Goal: Task Accomplishment & Management: Use online tool/utility

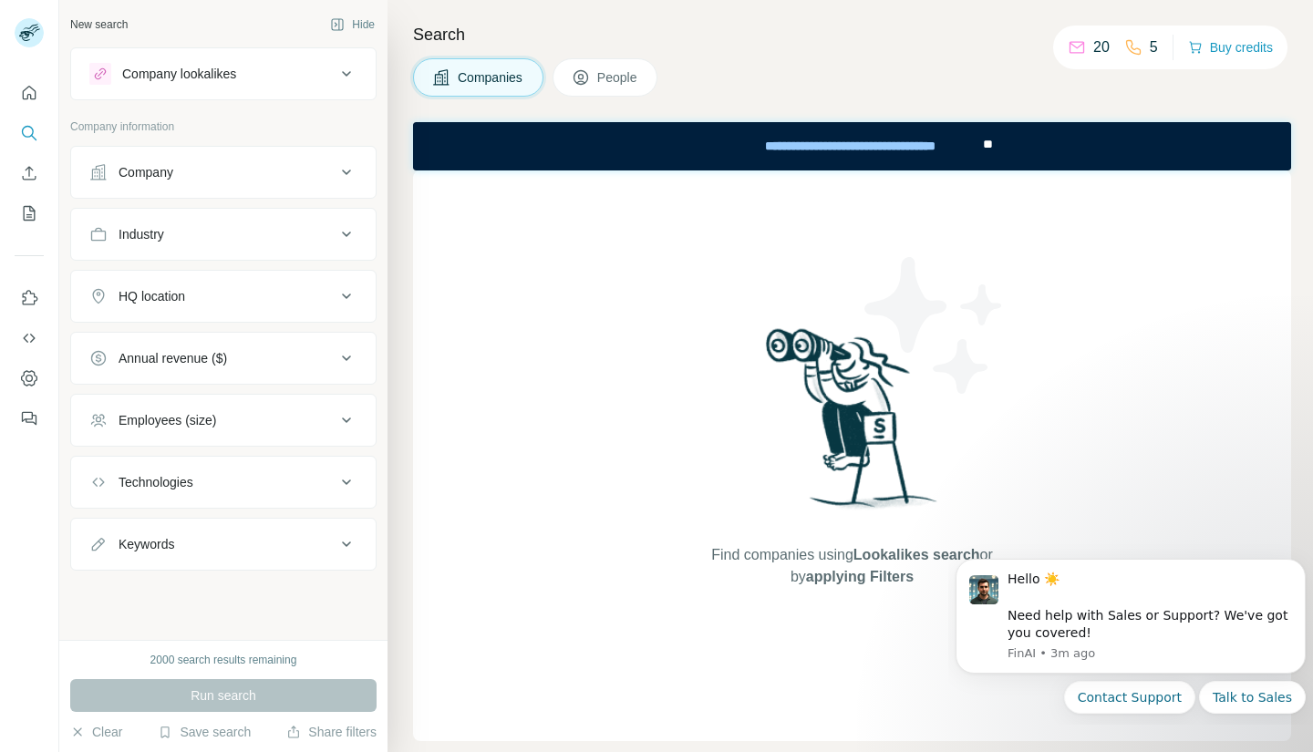
click at [216, 168] on div "Company" at bounding box center [212, 172] width 246 height 18
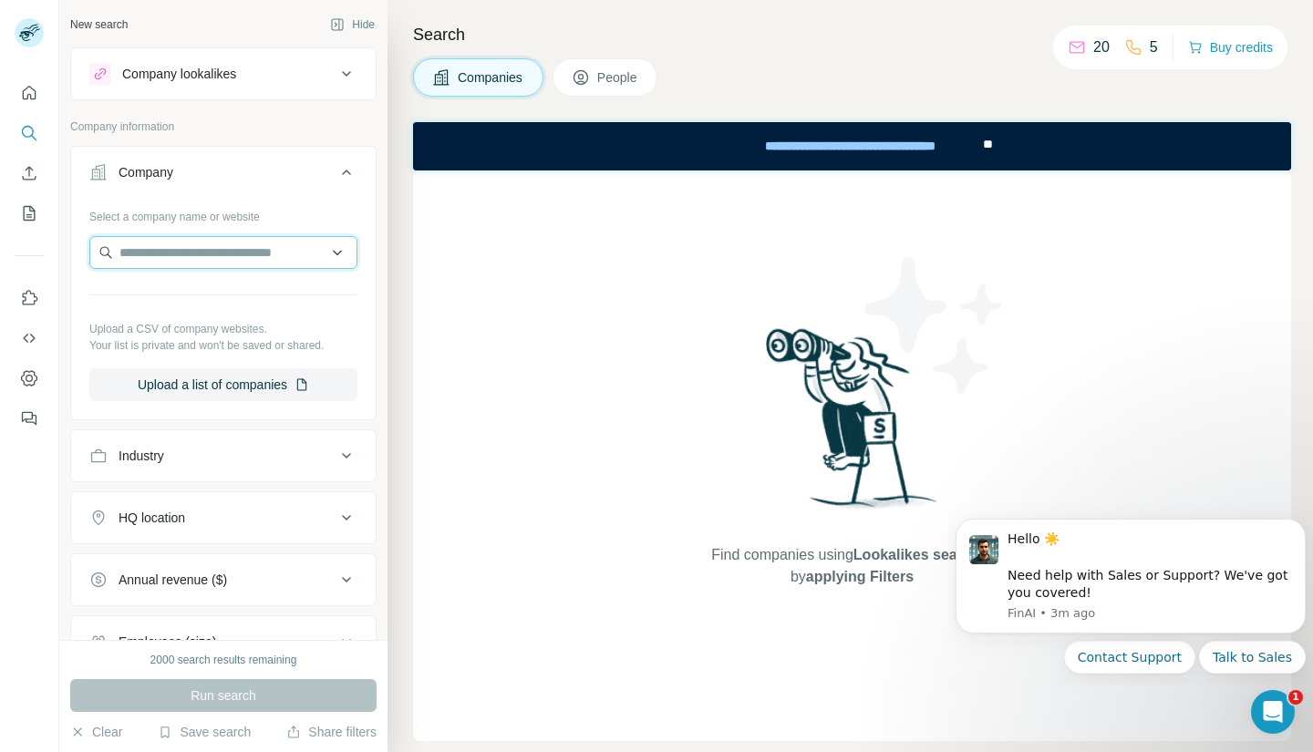
click at [209, 257] on input "text" at bounding box center [223, 252] width 268 height 33
click at [200, 112] on div "Company lookalikes Company information Company Select a company name or website…" at bounding box center [223, 419] width 306 height 745
click at [336, 170] on icon at bounding box center [347, 172] width 22 height 22
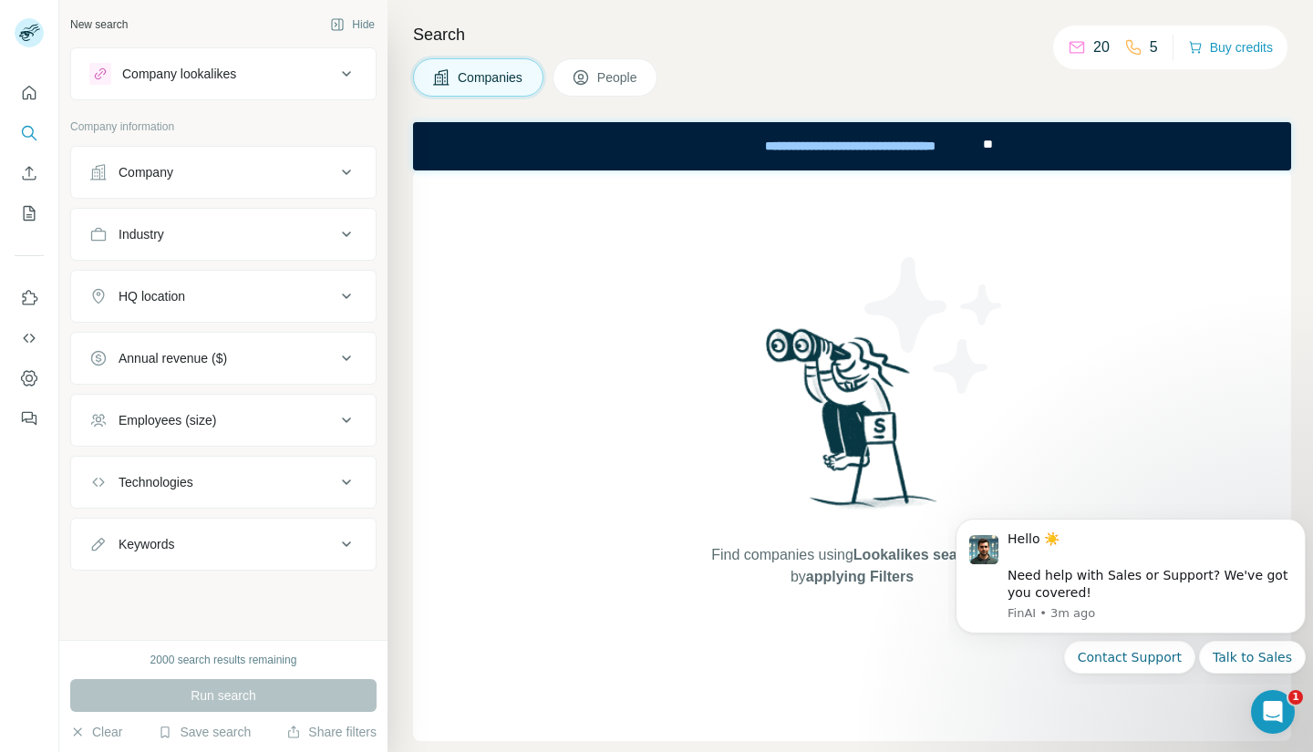
click at [320, 232] on div "Industry" at bounding box center [212, 234] width 246 height 18
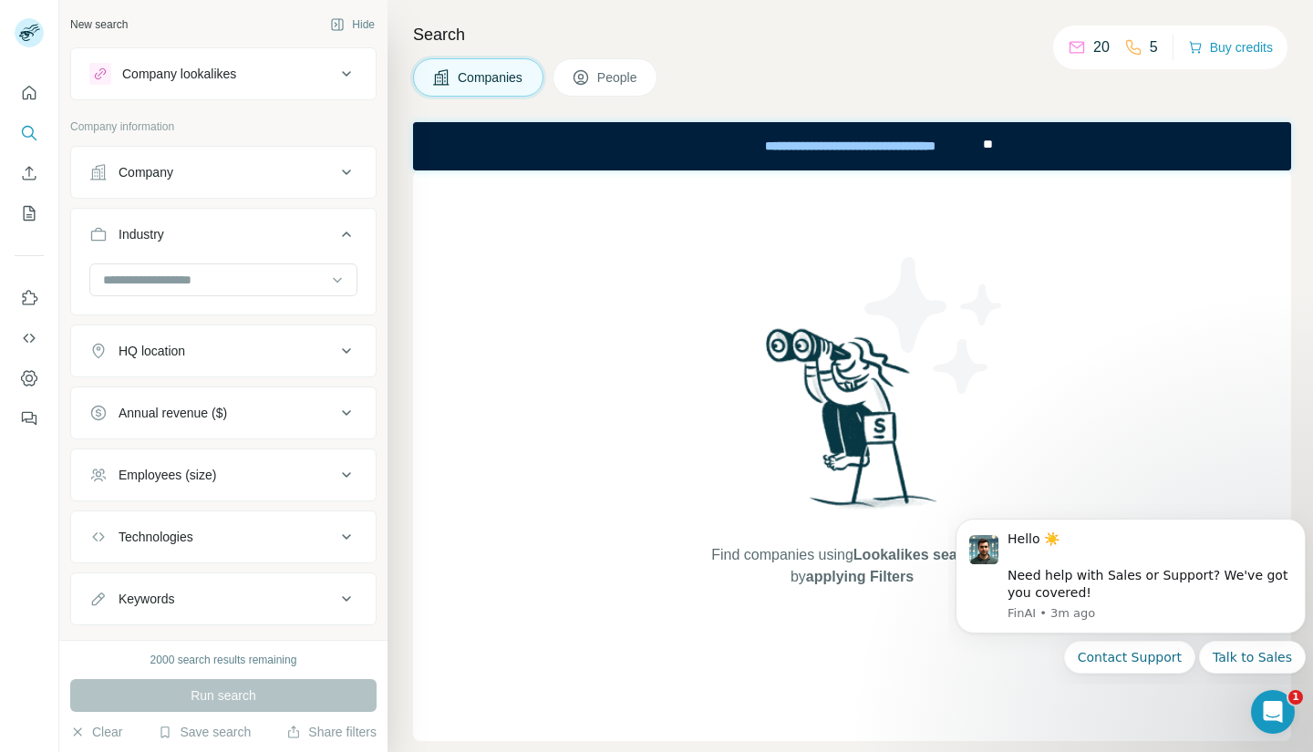
click at [336, 223] on icon at bounding box center [347, 234] width 22 height 22
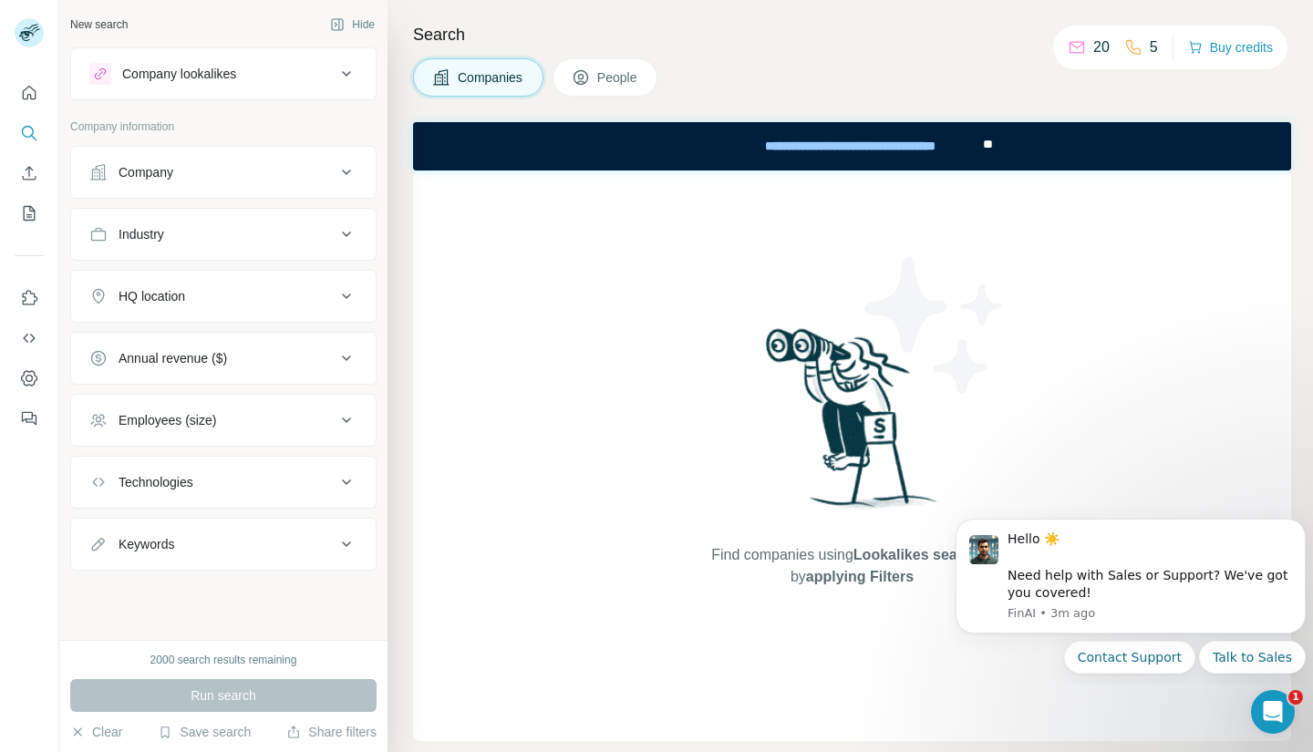
click at [363, 77] on button "Company lookalikes" at bounding box center [223, 74] width 305 height 44
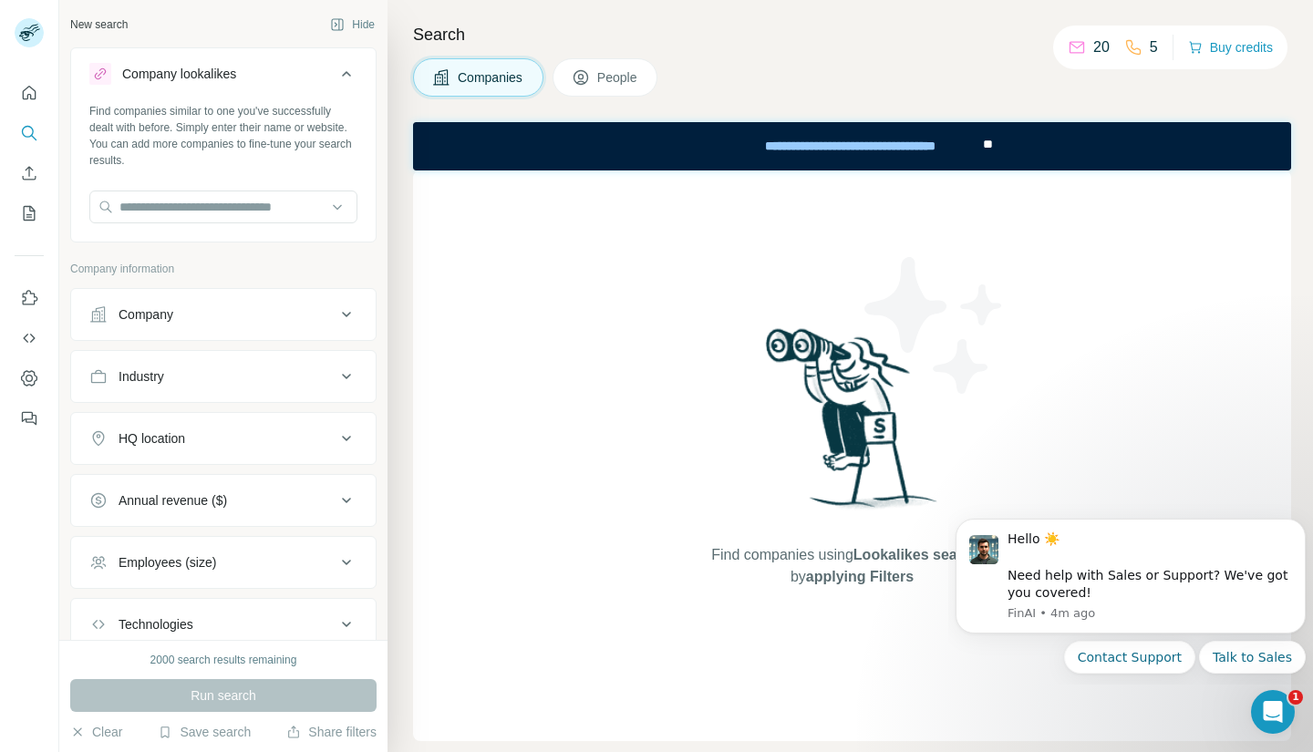
click at [338, 71] on icon at bounding box center [347, 74] width 22 height 22
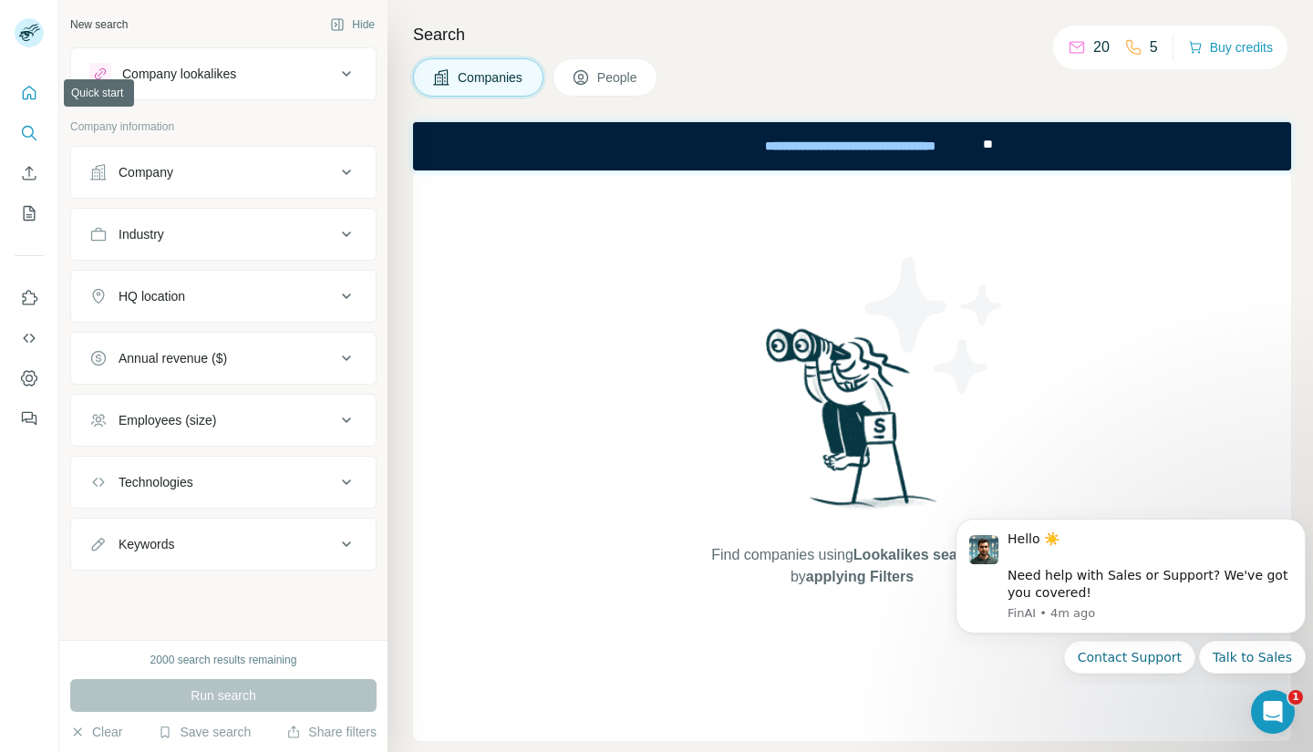
click at [26, 88] on icon "Quick start" at bounding box center [29, 93] width 18 height 18
click at [27, 138] on icon "Search" at bounding box center [29, 133] width 18 height 18
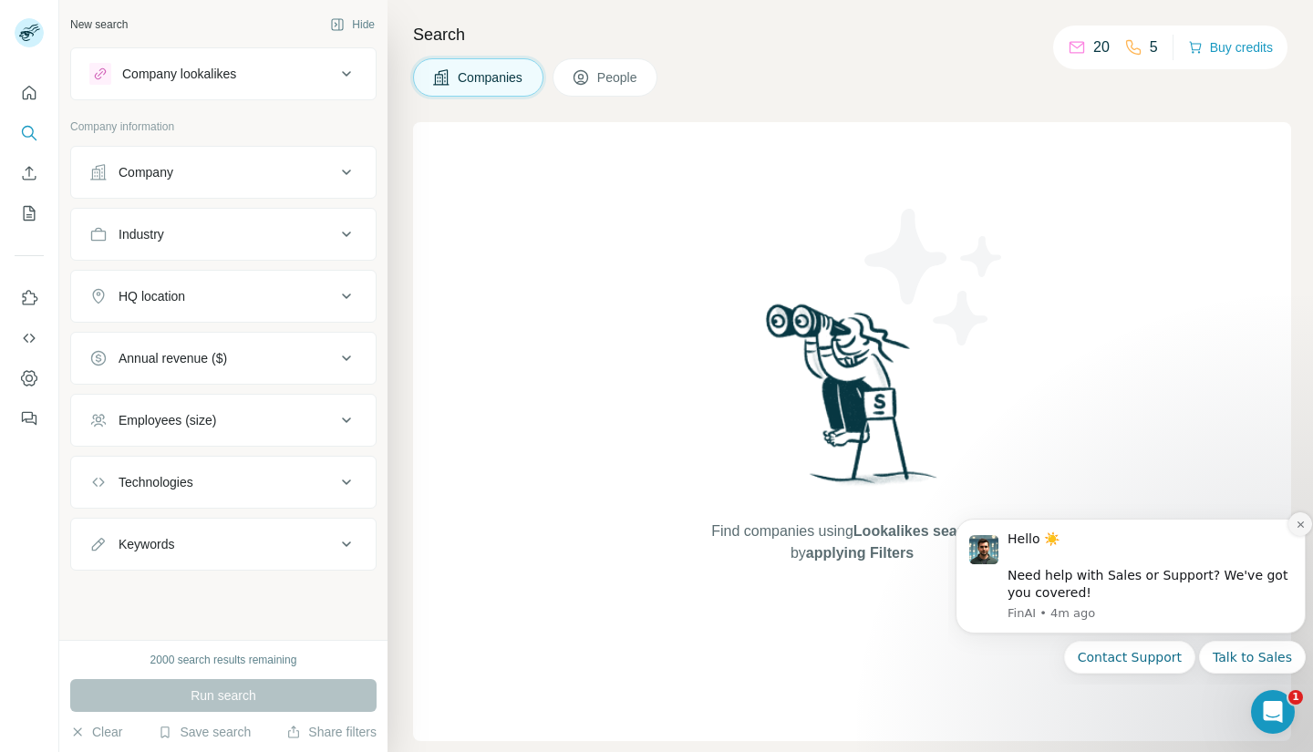
click at [1303, 529] on icon "Dismiss notification" at bounding box center [1301, 525] width 10 height 10
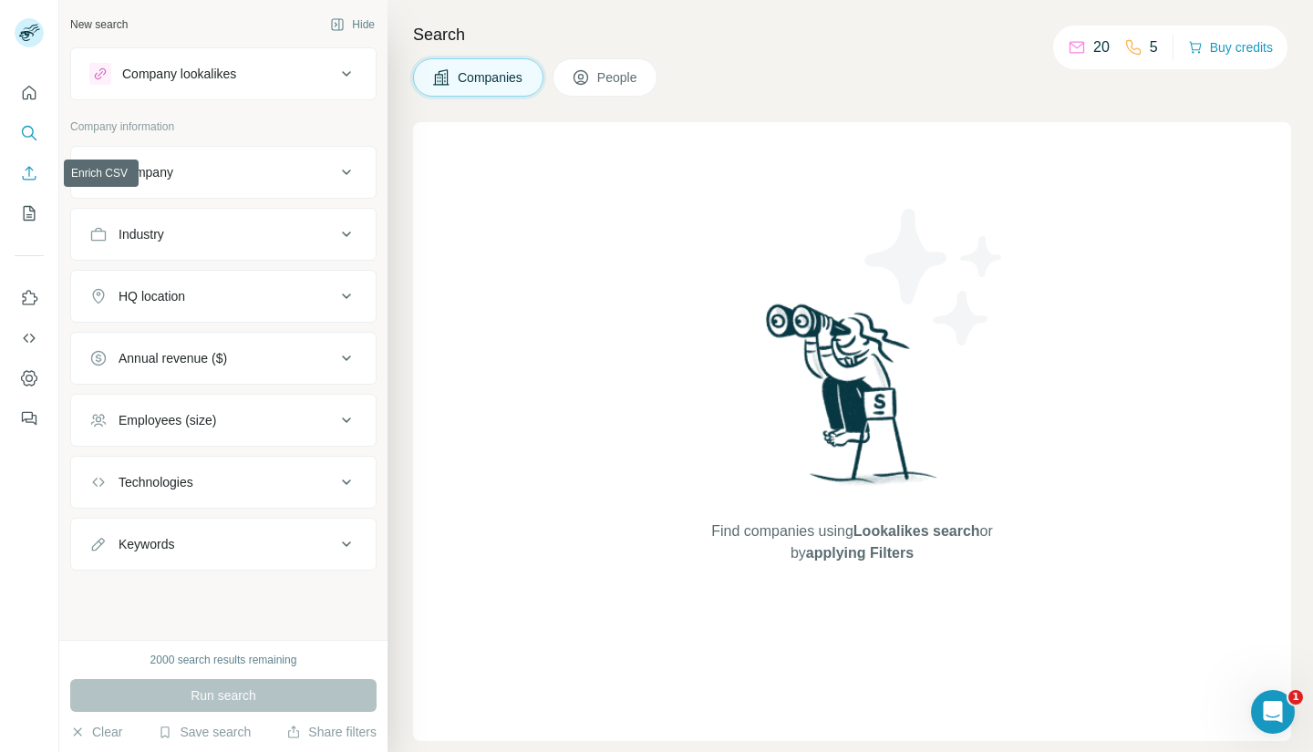
click at [26, 179] on icon "Enrich CSV" at bounding box center [29, 173] width 18 height 18
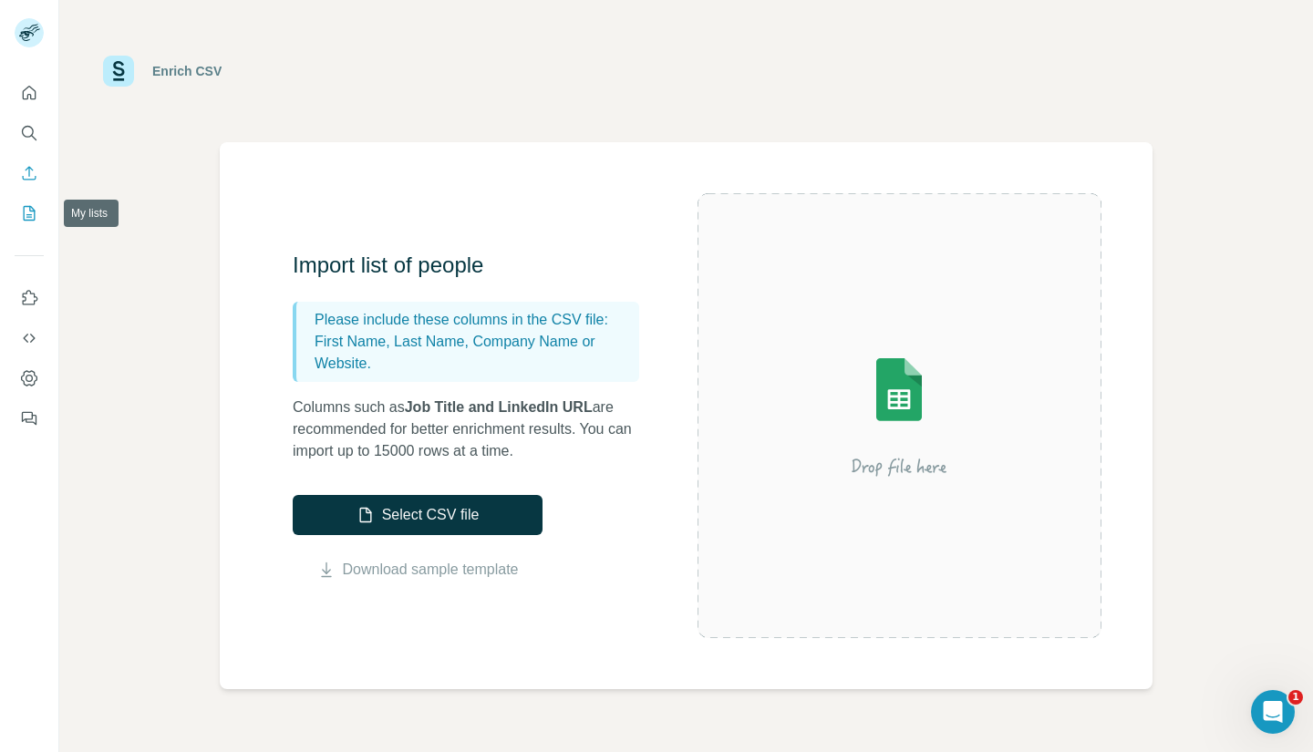
click at [27, 212] on icon "My lists" at bounding box center [29, 213] width 18 height 18
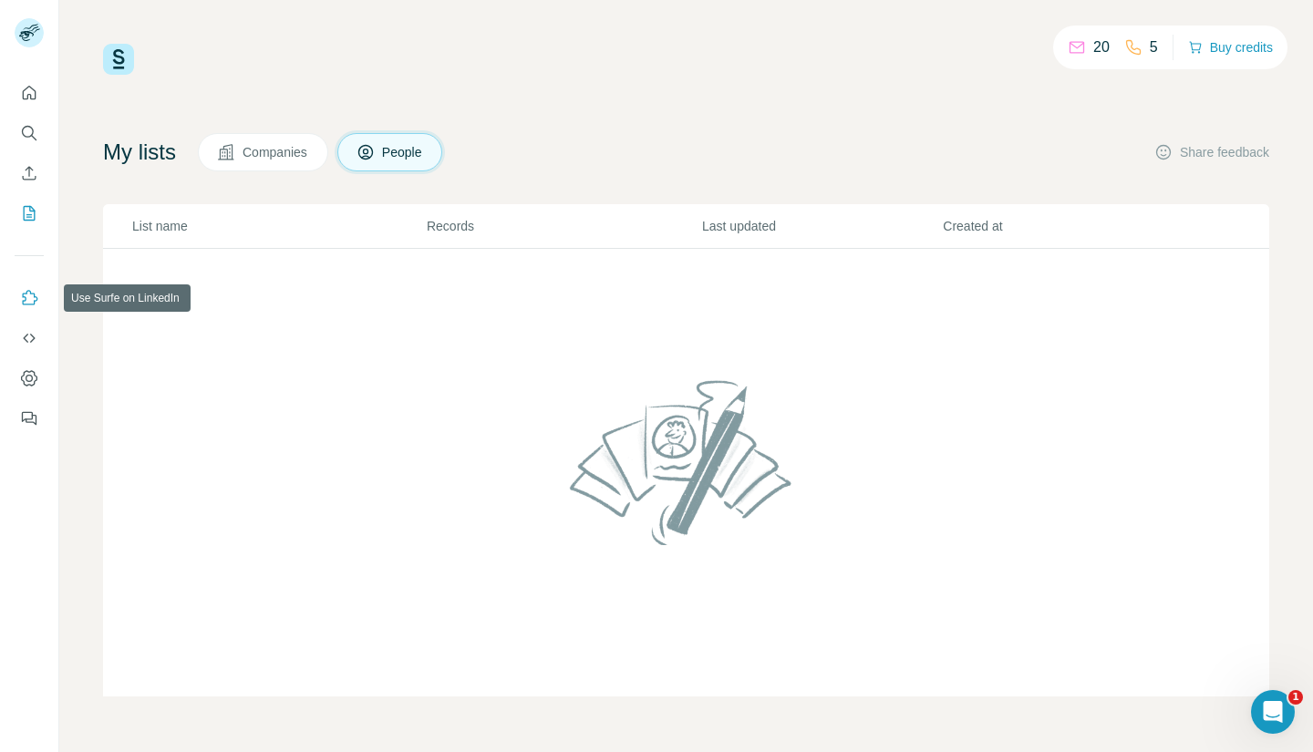
click at [26, 300] on icon "Use Surfe on LinkedIn" at bounding box center [29, 298] width 18 height 18
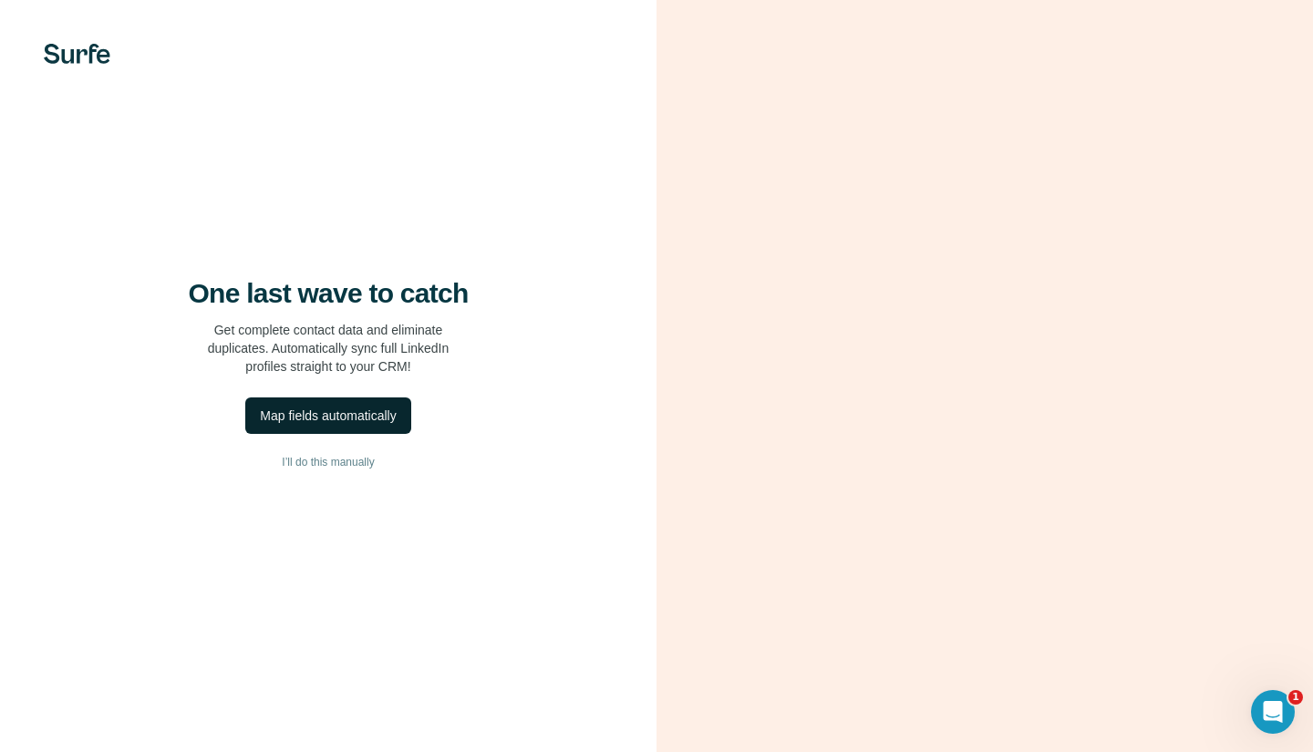
click at [396, 417] on div "Map fields automatically" at bounding box center [328, 416] width 136 height 18
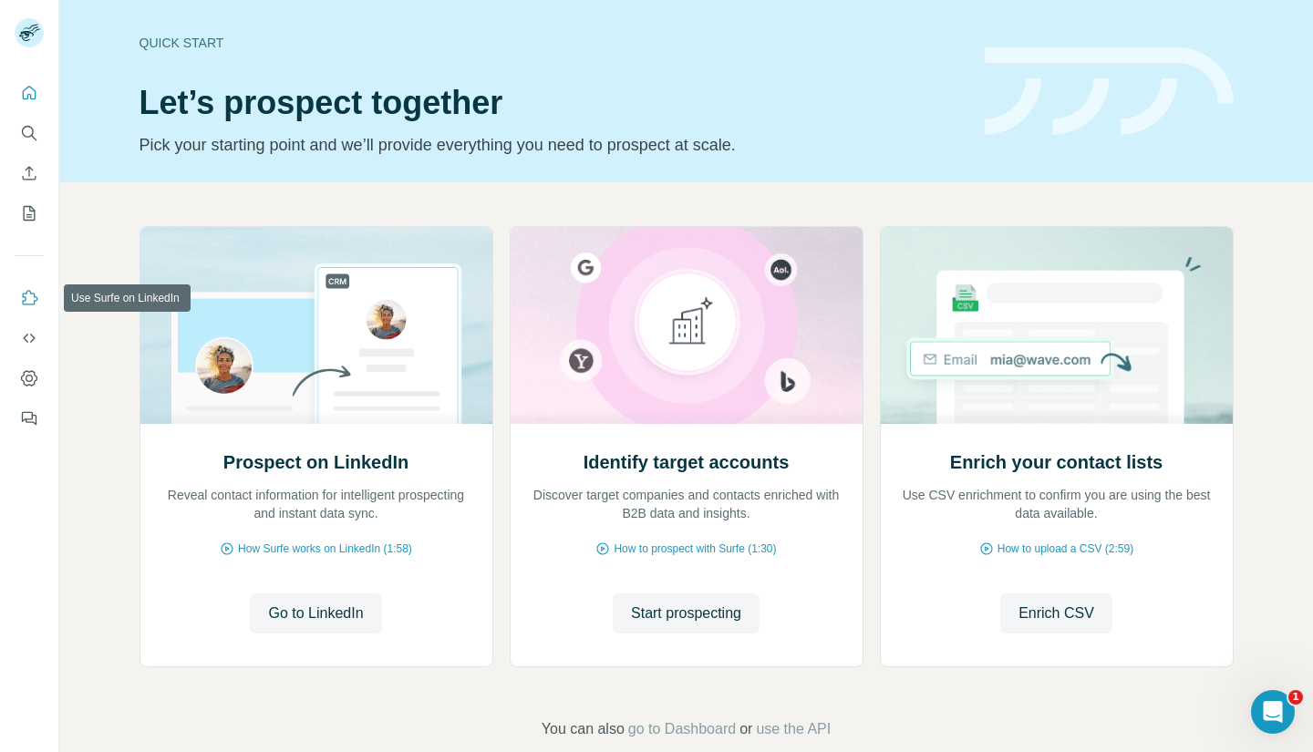
click at [37, 299] on icon "Use Surfe on LinkedIn" at bounding box center [29, 298] width 18 height 18
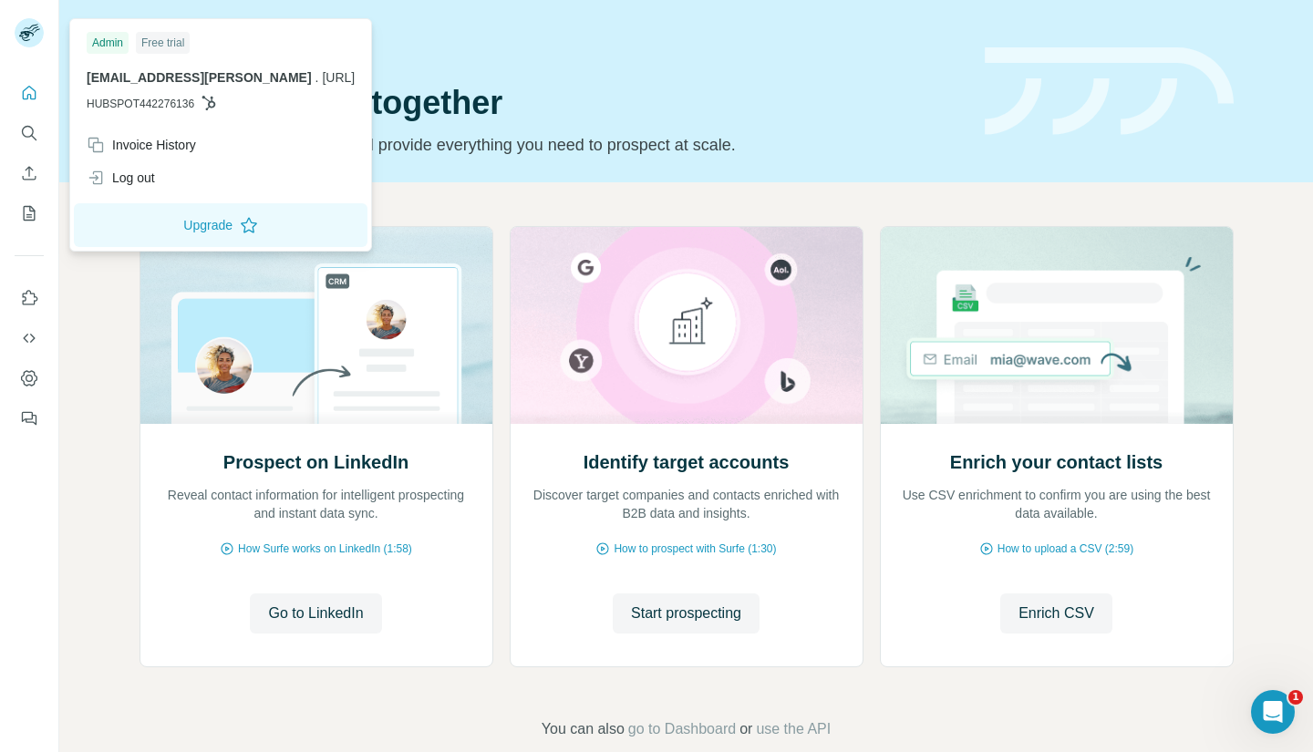
click at [20, 32] on rect at bounding box center [29, 32] width 29 height 29
click at [31, 31] on rect at bounding box center [29, 32] width 29 height 29
click at [987, 79] on img at bounding box center [1109, 91] width 249 height 88
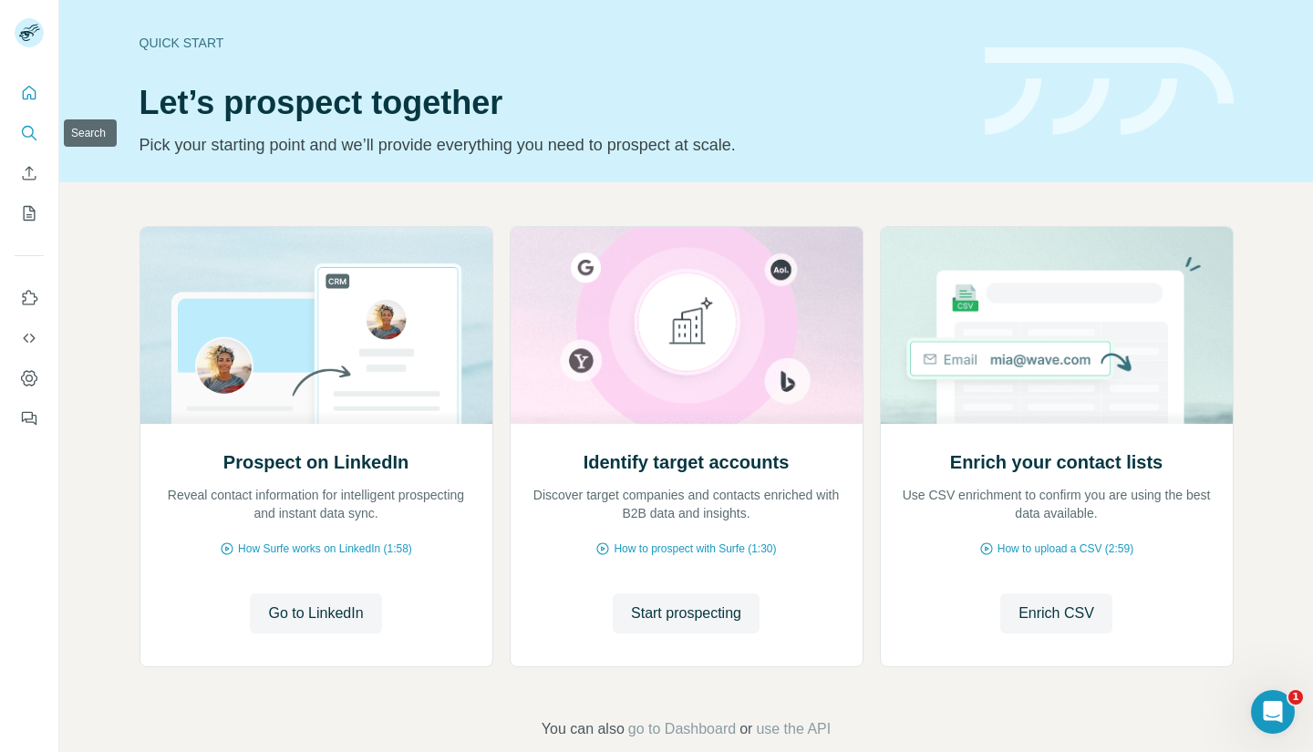
click at [33, 141] on icon "Search" at bounding box center [29, 133] width 18 height 18
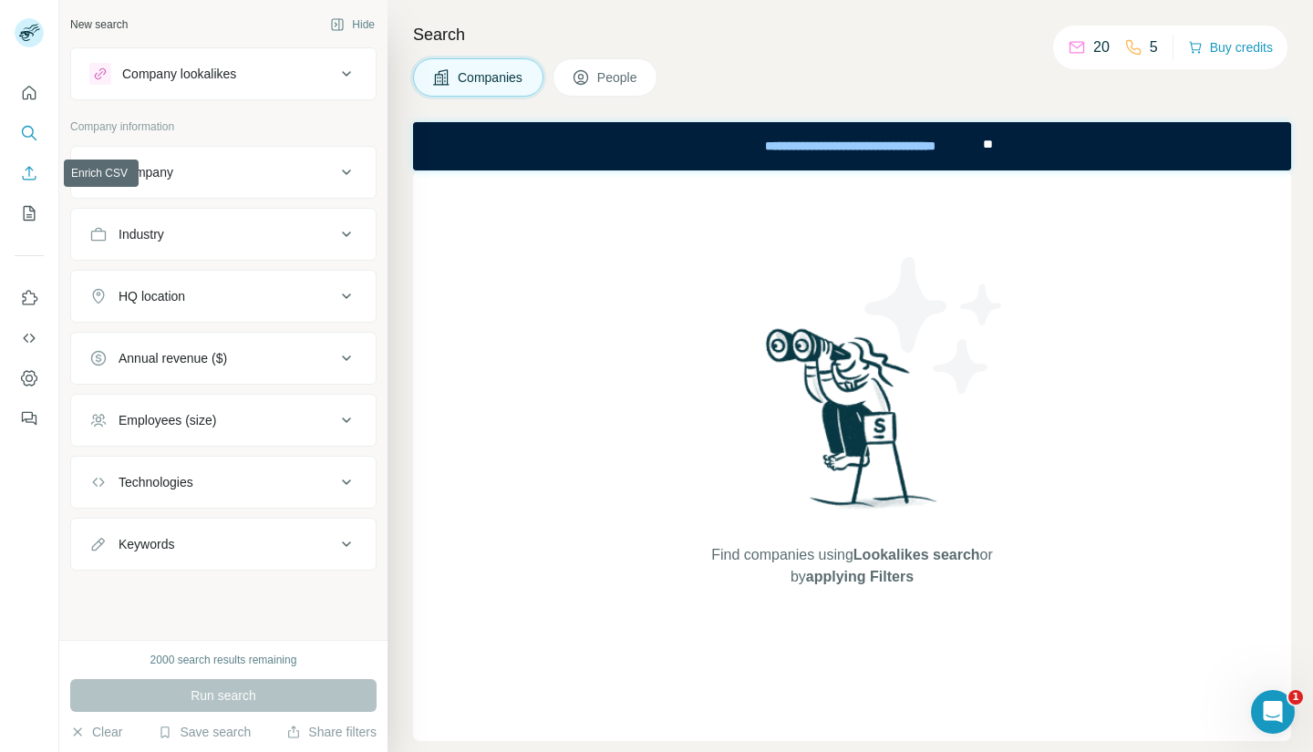
click at [23, 172] on icon "Enrich CSV" at bounding box center [29, 173] width 18 height 18
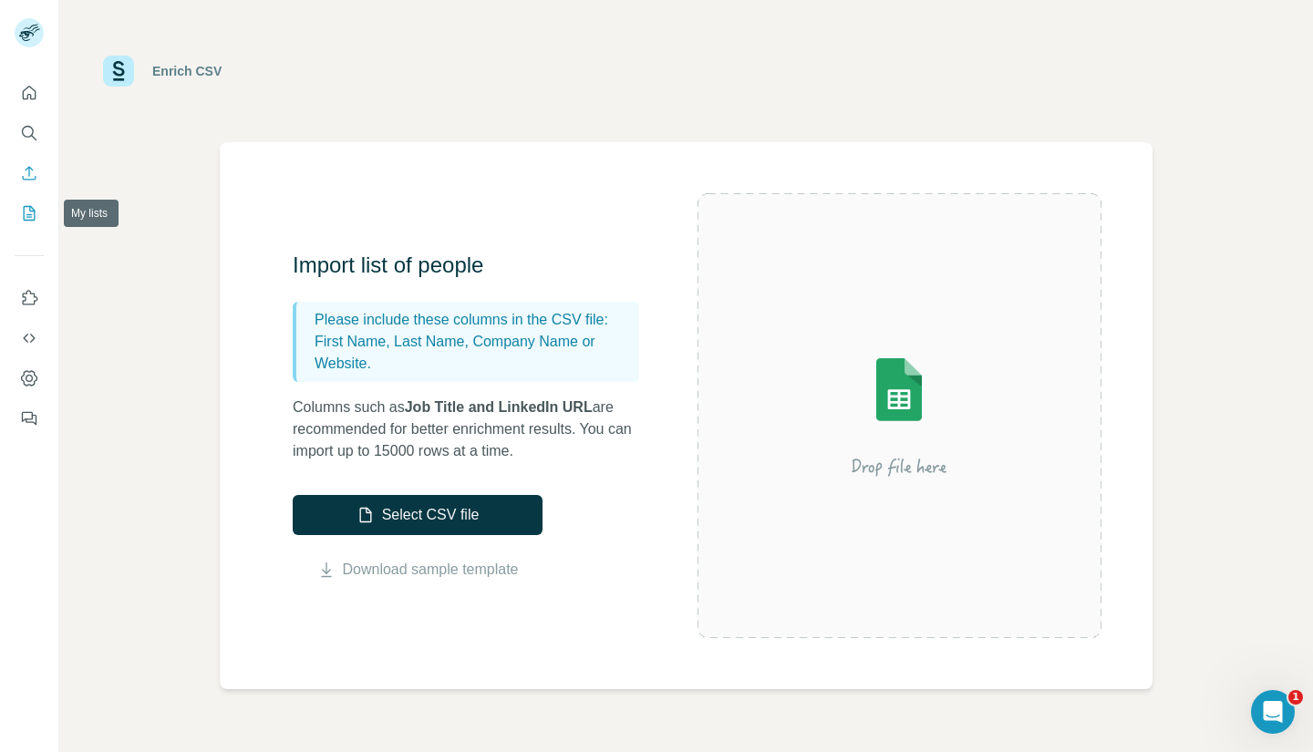
click at [38, 217] on button "My lists" at bounding box center [29, 213] width 29 height 33
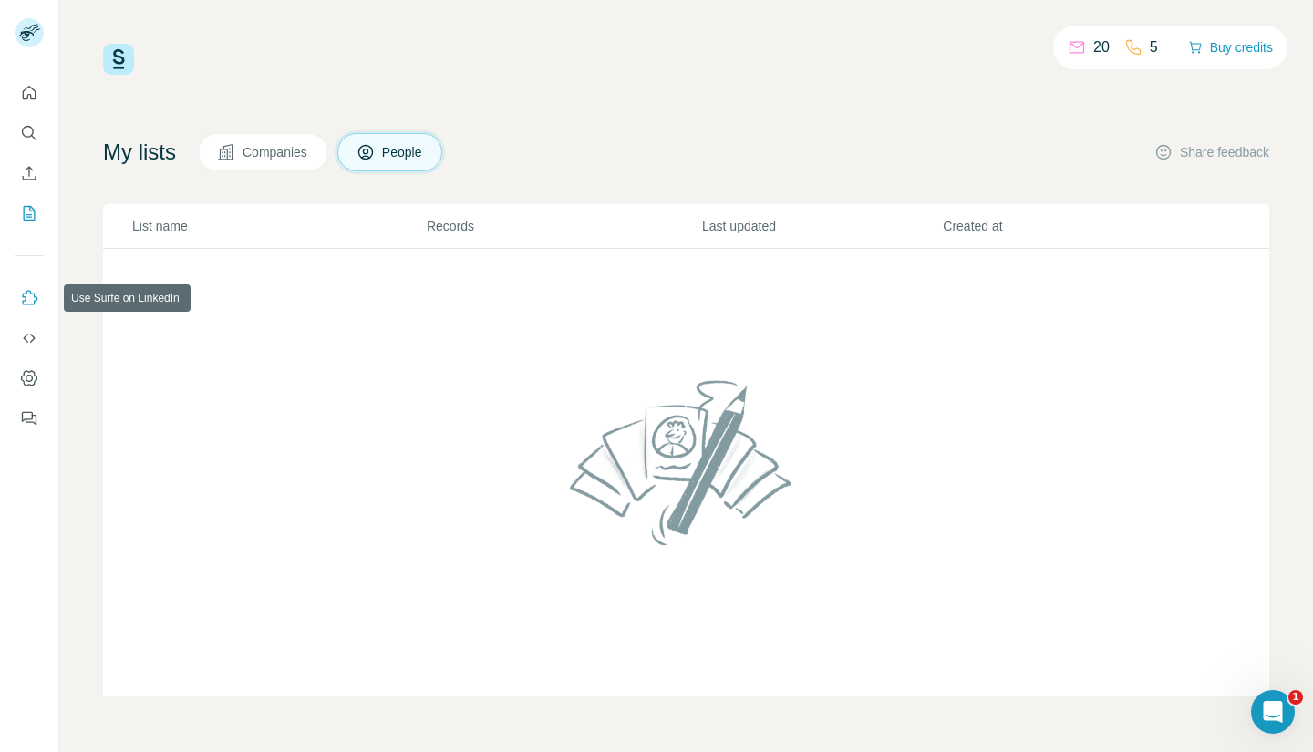
click at [26, 301] on icon "Use Surfe on LinkedIn" at bounding box center [29, 298] width 18 height 18
click at [33, 372] on icon "Dashboard" at bounding box center [29, 377] width 16 height 15
click at [19, 87] on button "Quick start" at bounding box center [29, 93] width 29 height 33
click at [25, 89] on icon "Quick start" at bounding box center [30, 93] width 14 height 14
